Goal: Use online tool/utility: Use online tool/utility

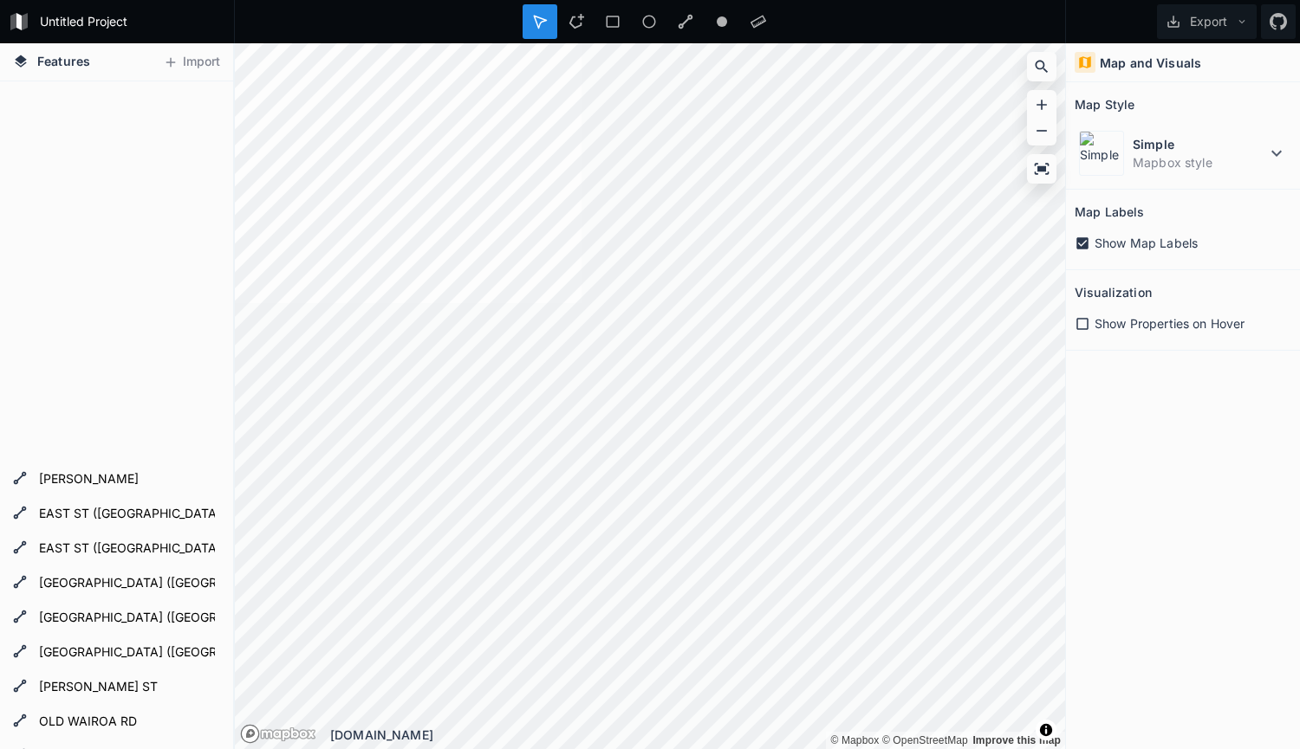
scroll to position [693, 0]
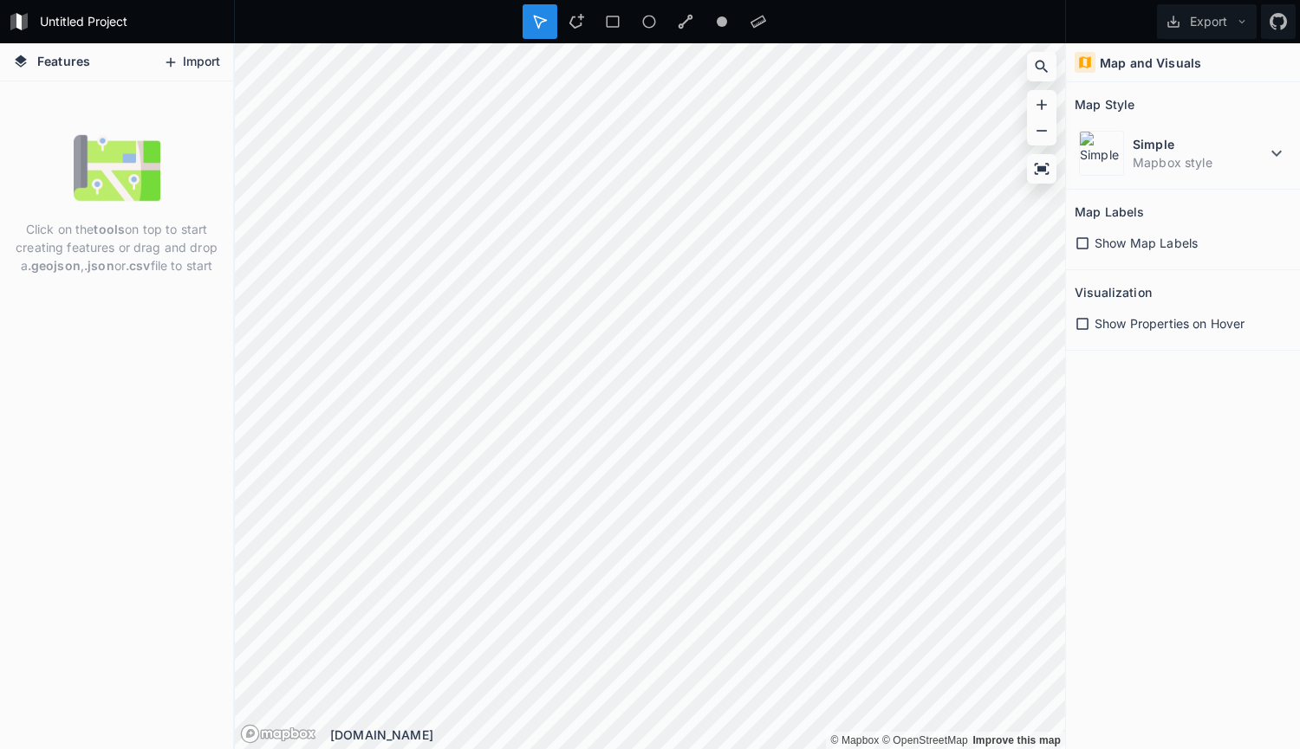
click at [189, 59] on button "Import" at bounding box center [191, 63] width 75 height 28
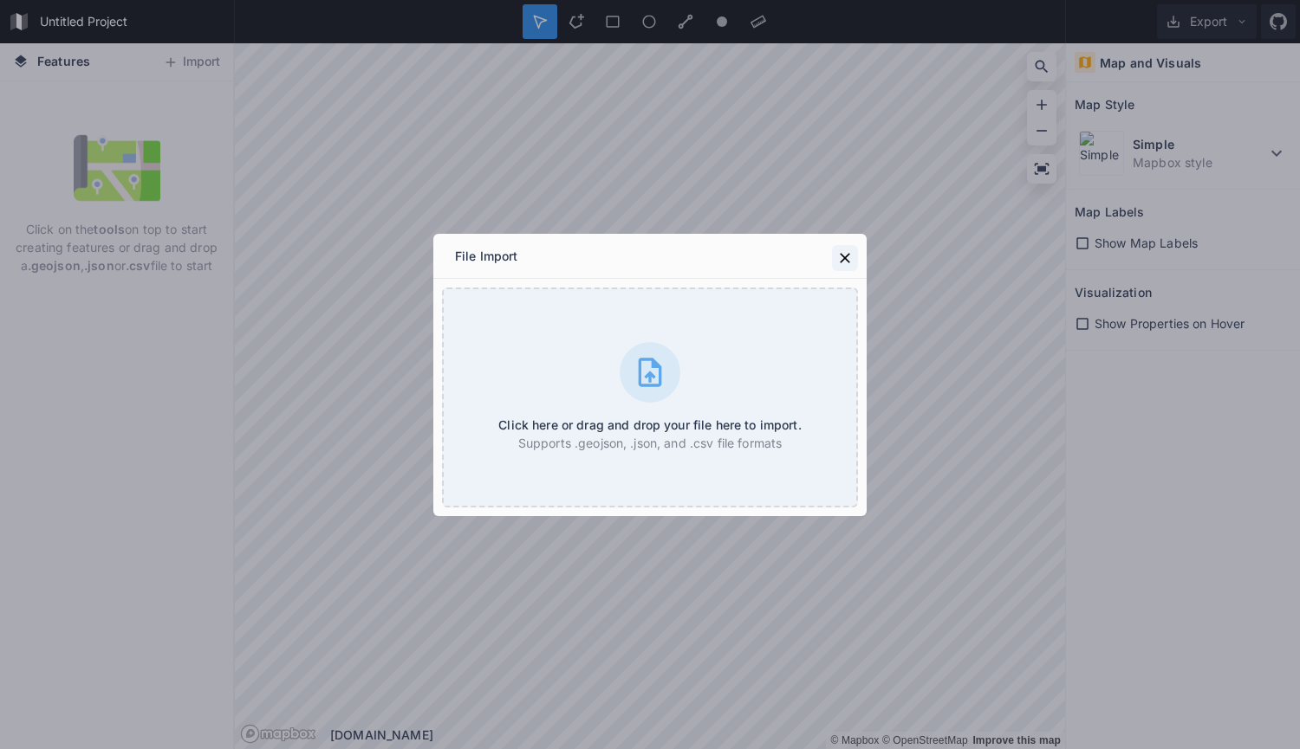
click at [848, 256] on icon at bounding box center [844, 258] width 17 height 17
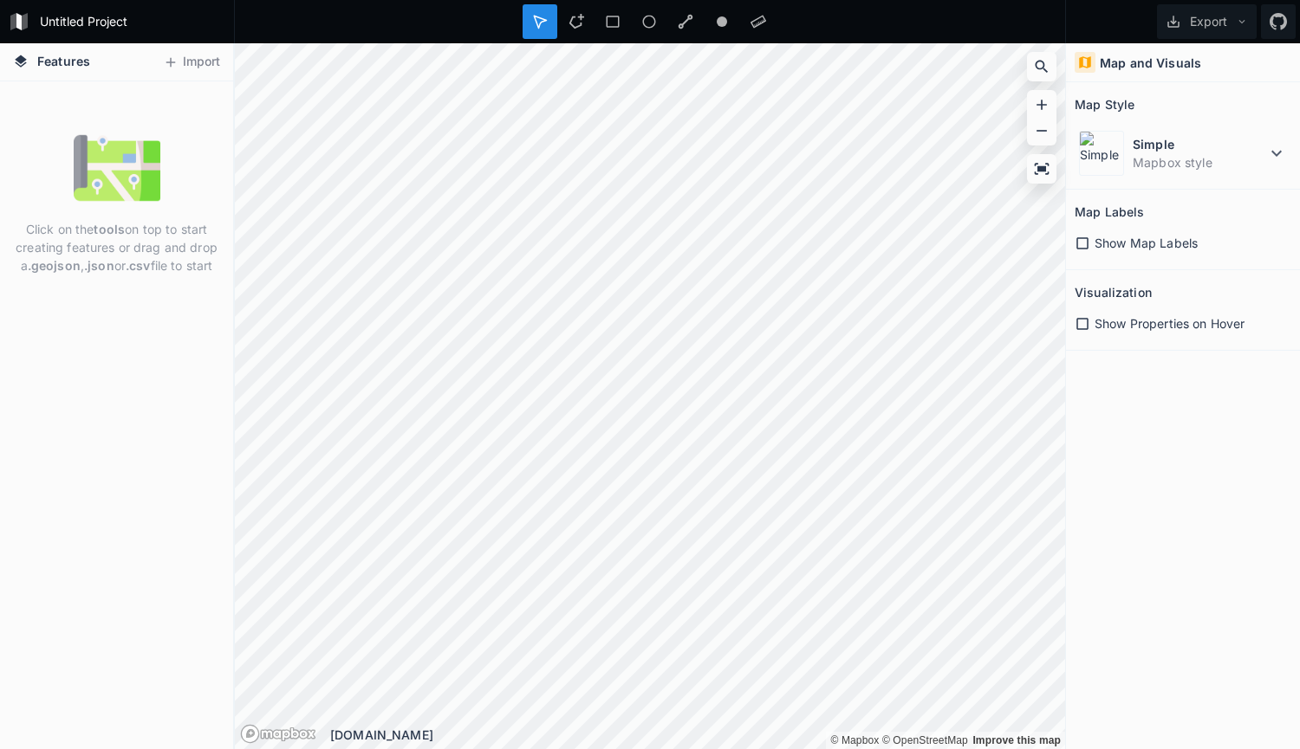
click at [107, 233] on strong "tools" at bounding box center [109, 229] width 31 height 15
click at [61, 54] on span "Features" at bounding box center [63, 61] width 53 height 18
click at [1229, 28] on button "Export" at bounding box center [1207, 21] width 100 height 35
click at [1206, 255] on div "Show Map Labels" at bounding box center [1182, 243] width 217 height 36
